Goal: Task Accomplishment & Management: Use online tool/utility

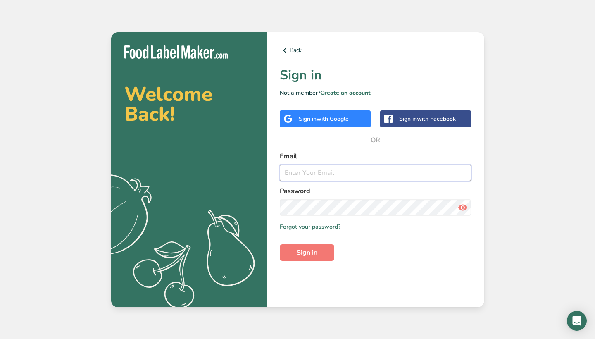
type input "[PERSON_NAME][EMAIL_ADDRESS][DOMAIN_NAME]"
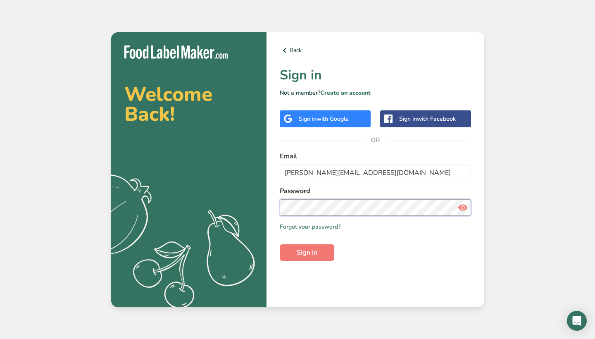
click at [307, 252] on button "Sign in" at bounding box center [307, 252] width 55 height 17
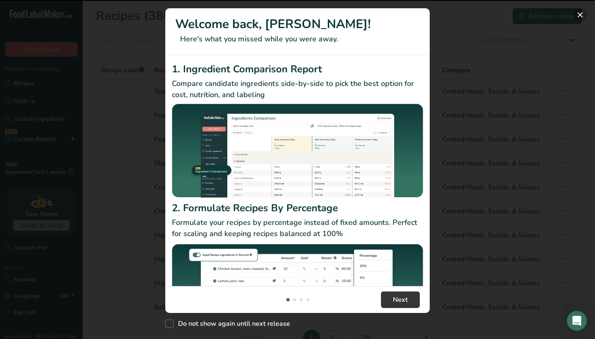
click at [582, 12] on button "New Features" at bounding box center [580, 14] width 13 height 13
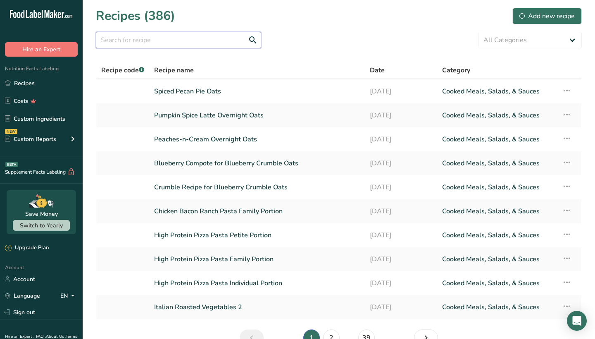
click at [213, 48] on input "text" at bounding box center [178, 40] width 165 height 17
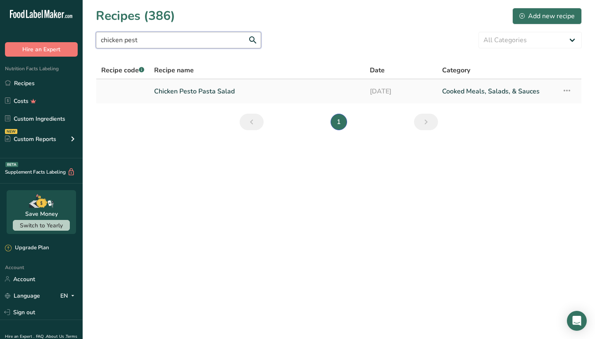
type input "chicken pest"
click at [219, 91] on link "Chicken Pesto Pasta Salad" at bounding box center [257, 91] width 206 height 17
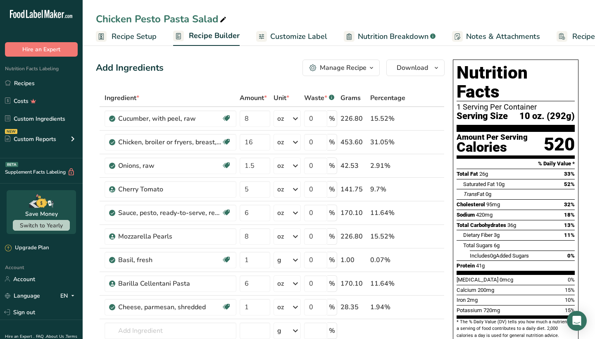
click at [334, 71] on div "Manage Recipe" at bounding box center [343, 68] width 47 height 10
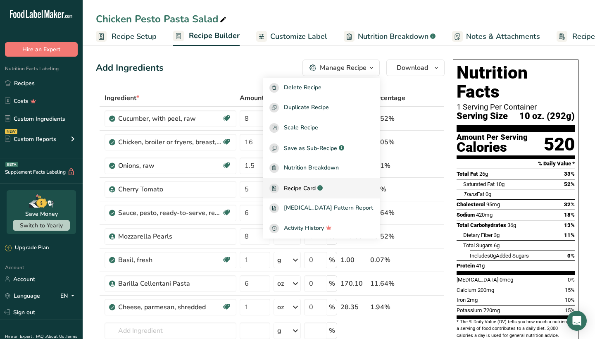
click at [316, 189] on span "Recipe Card" at bounding box center [300, 188] width 32 height 9
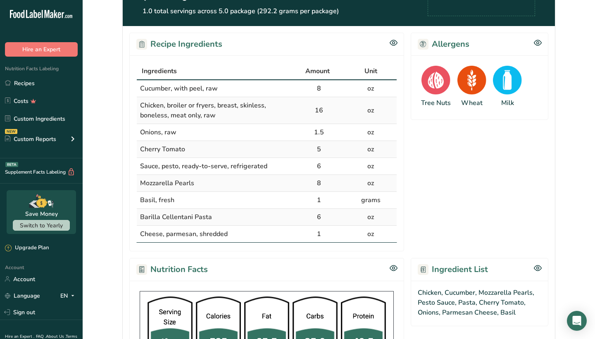
scroll to position [127, 0]
